Goal: Information Seeking & Learning: Find specific fact

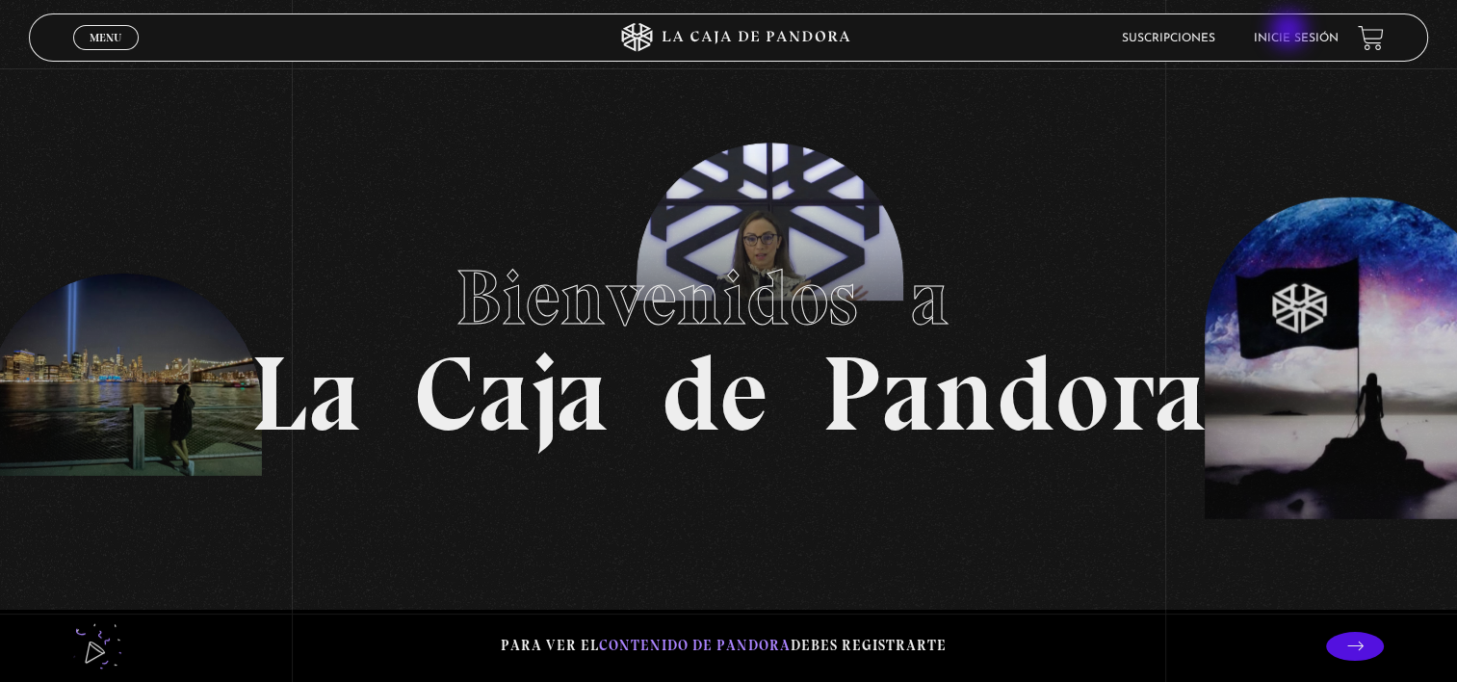
click at [1290, 33] on link "Inicie sesión" at bounding box center [1296, 39] width 85 height 12
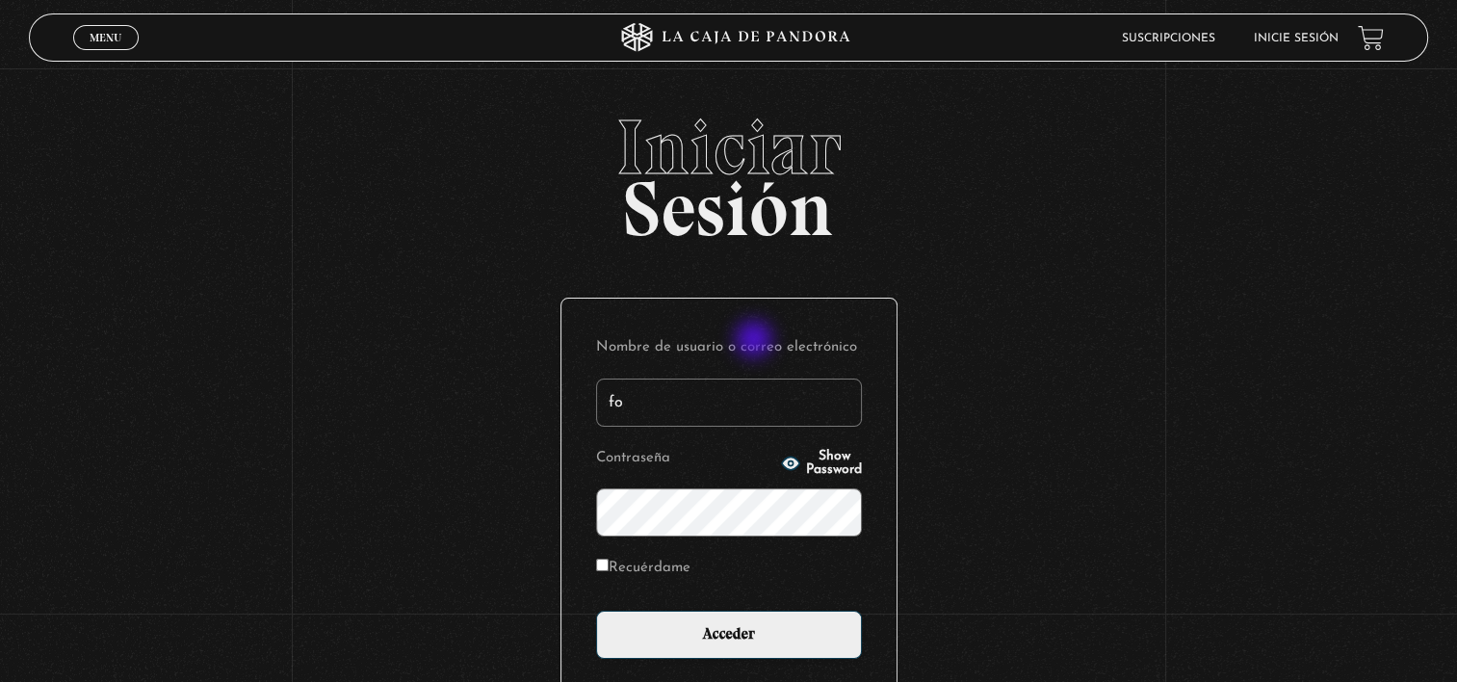
type input "f"
type input "bunnyqueenf"
click at [596, 610] on input "Acceder" at bounding box center [729, 634] width 266 height 48
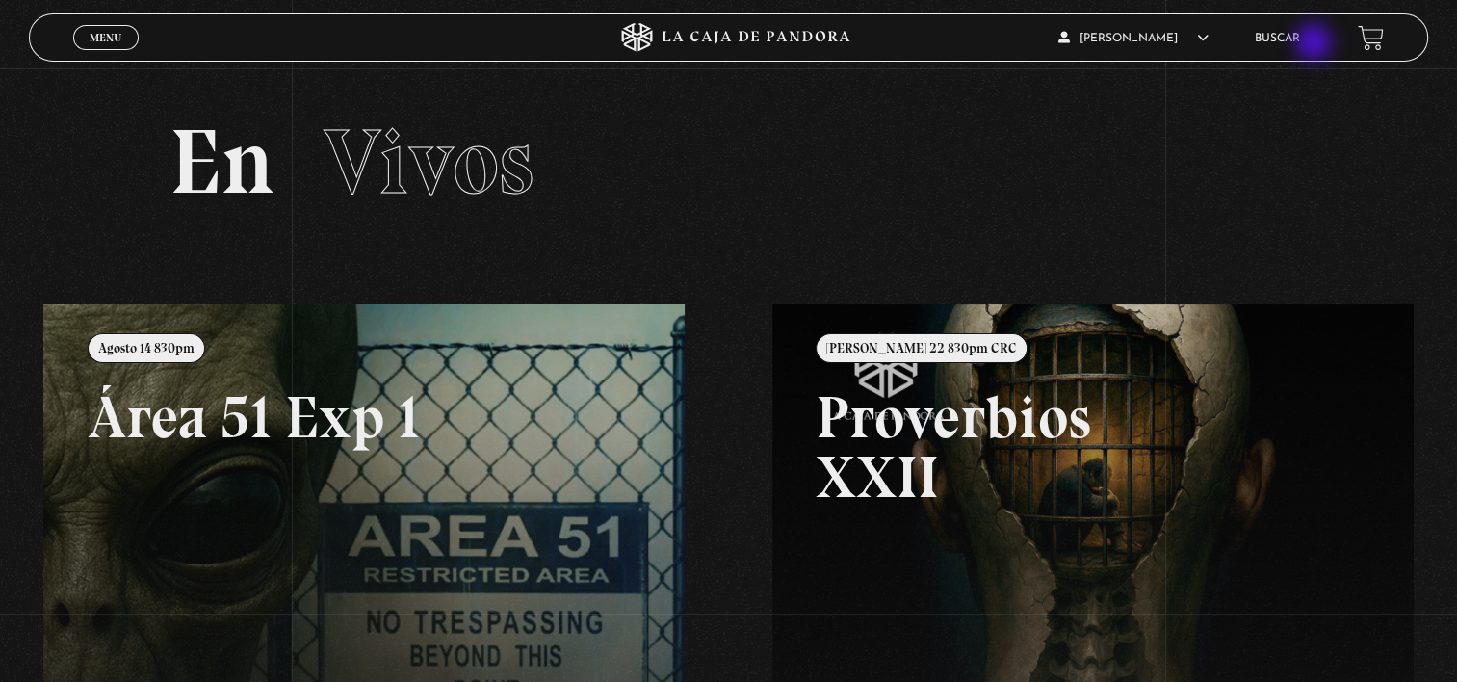
click at [1315, 44] on ul "Buscar" at bounding box center [1297, 38] width 84 height 30
click at [1300, 39] on link "Buscar" at bounding box center [1277, 39] width 45 height 12
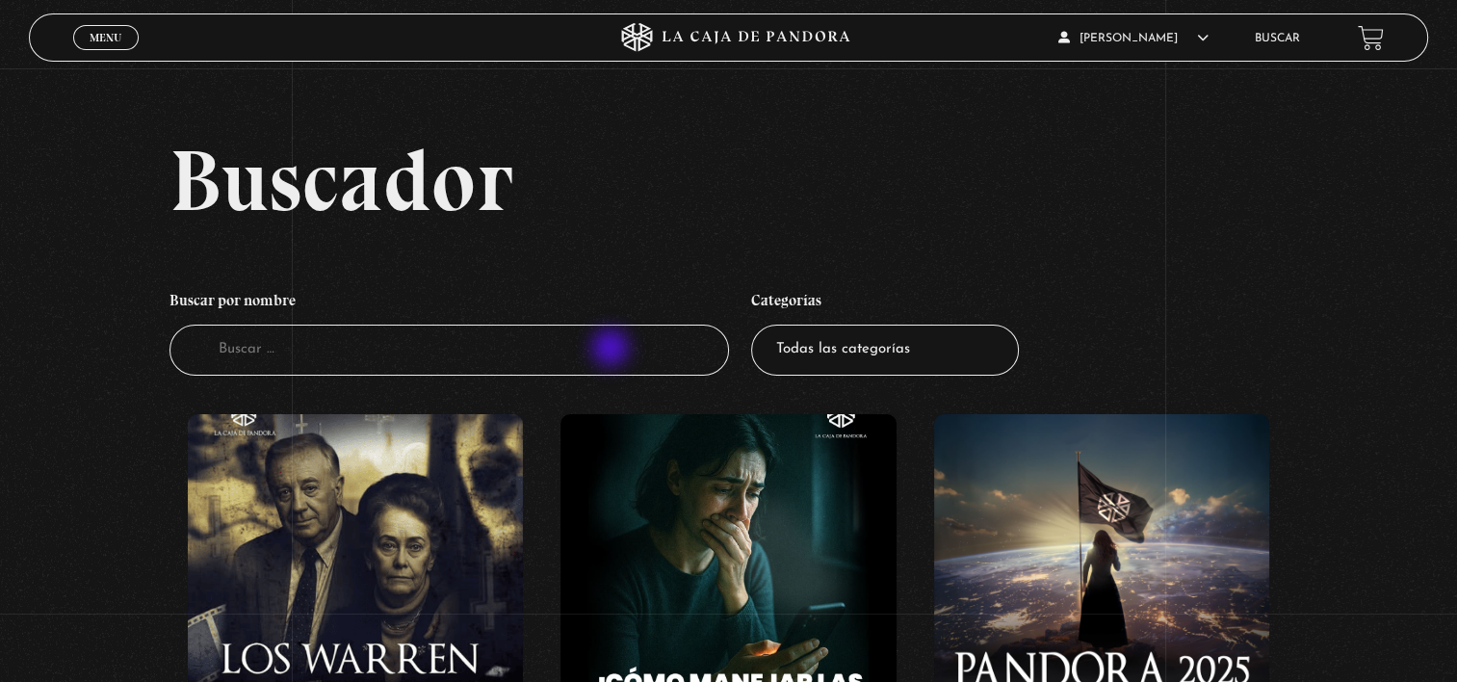
click at [612, 350] on input "Buscador" at bounding box center [448, 349] width 559 height 51
type input "2030"
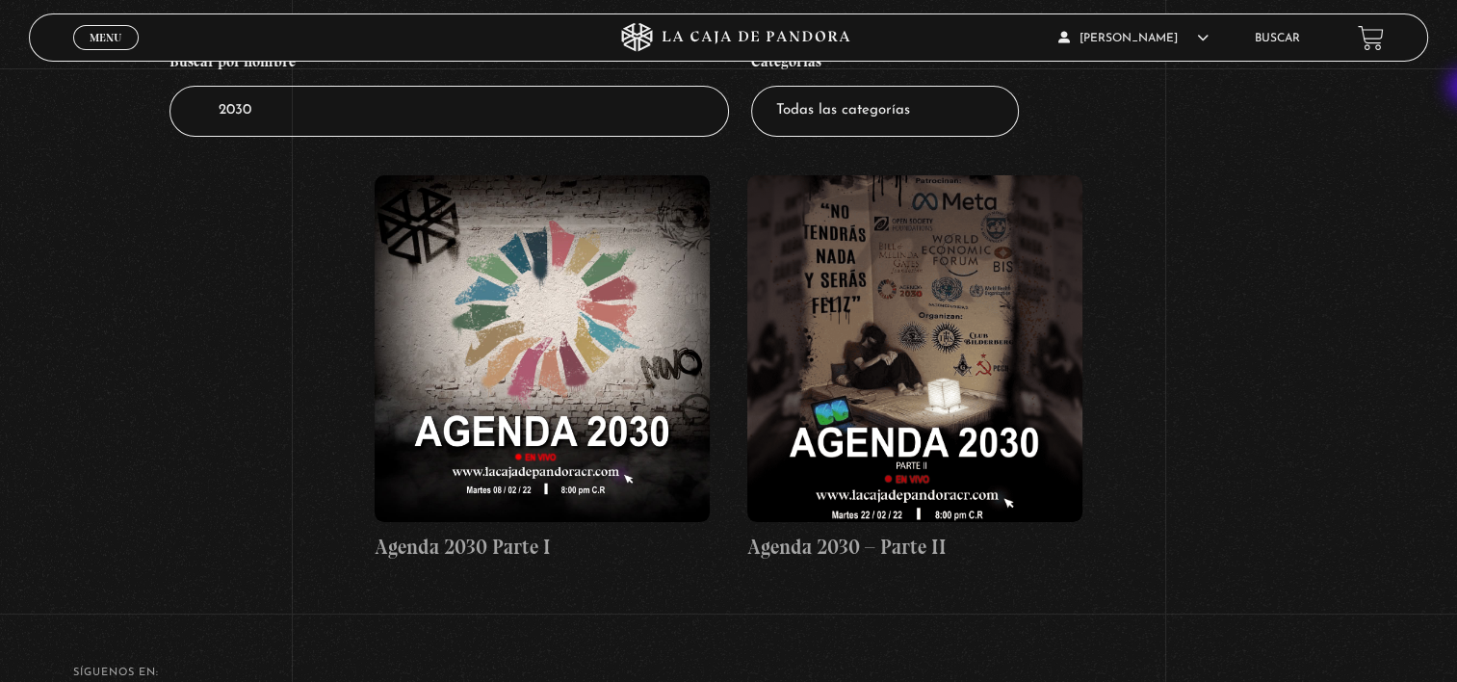
scroll to position [250, 0]
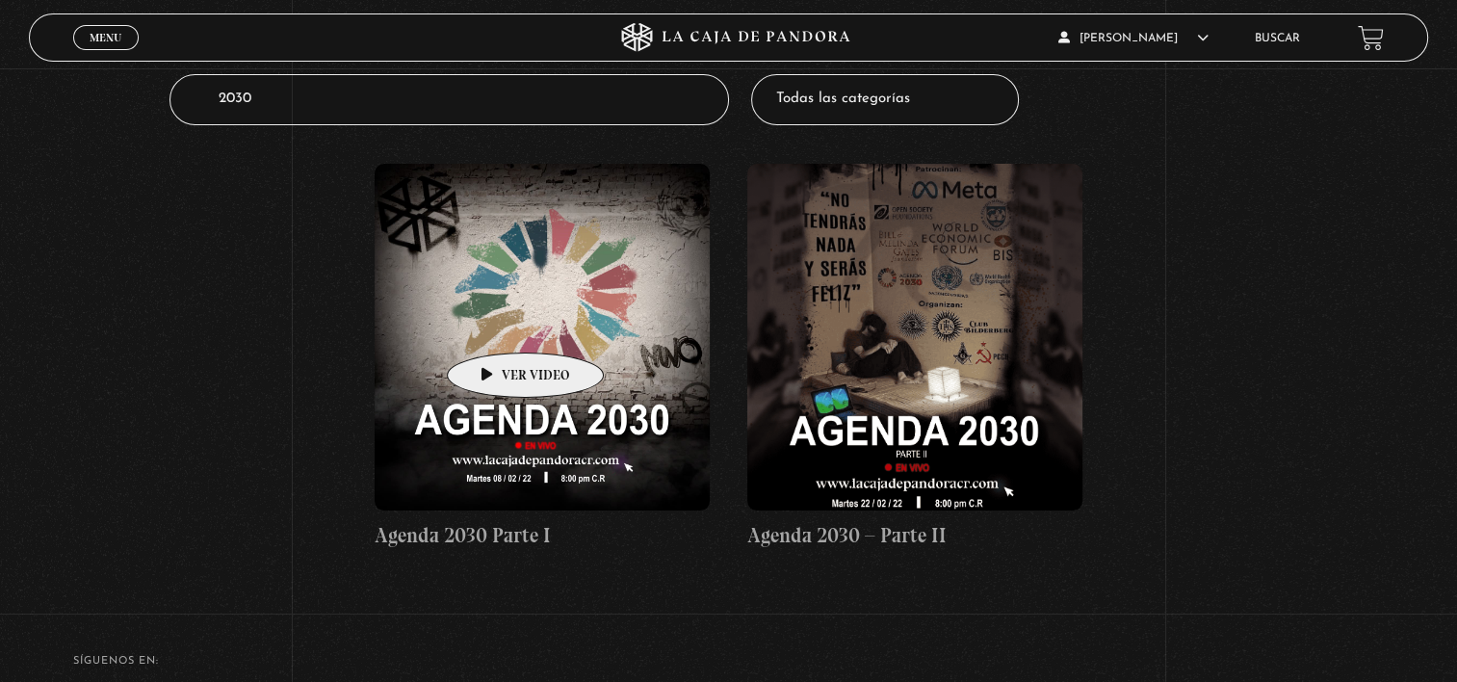
click at [495, 324] on figure at bounding box center [543, 337] width 336 height 347
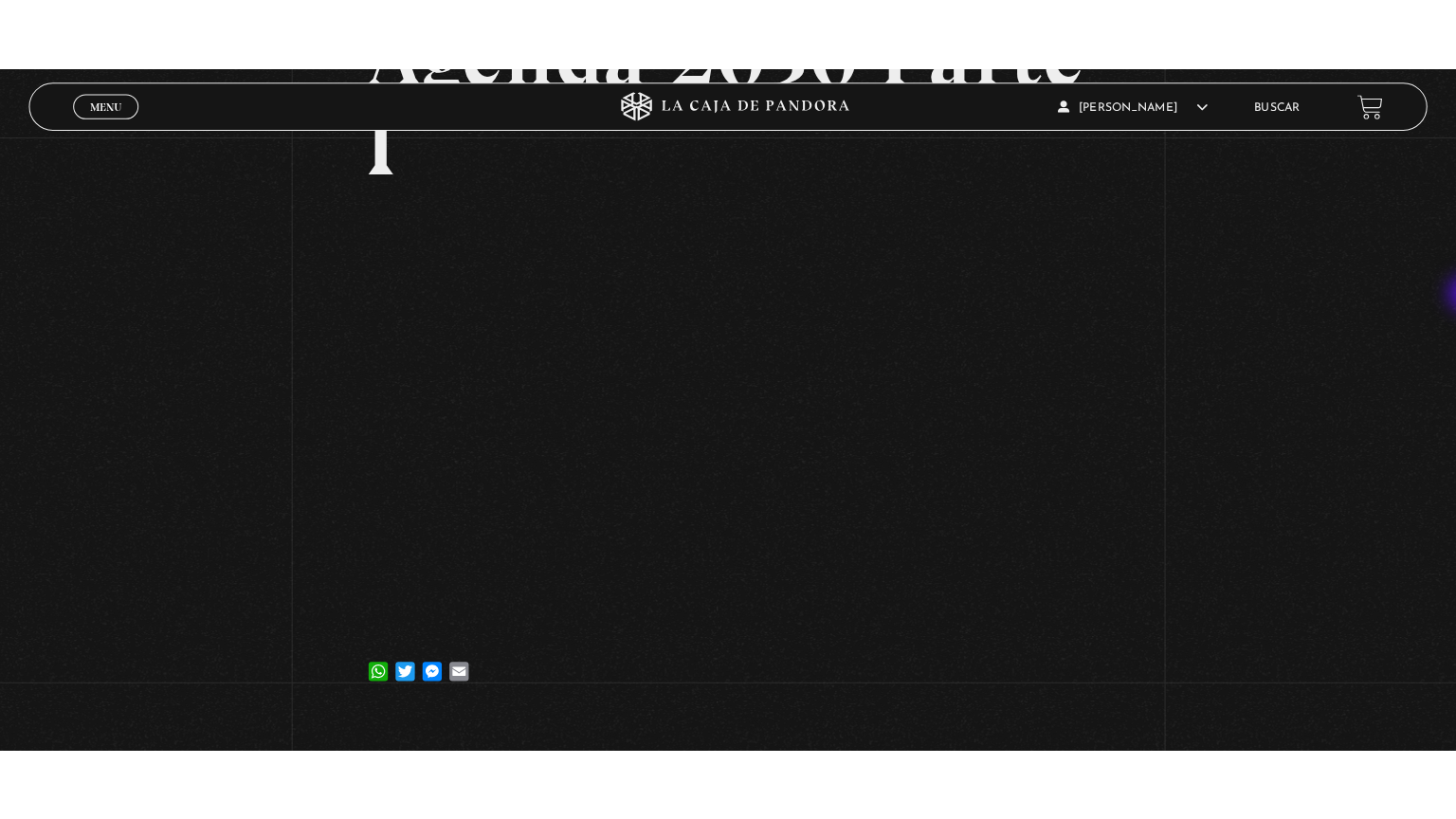
scroll to position [228, 0]
